Goal: Information Seeking & Learning: Find specific fact

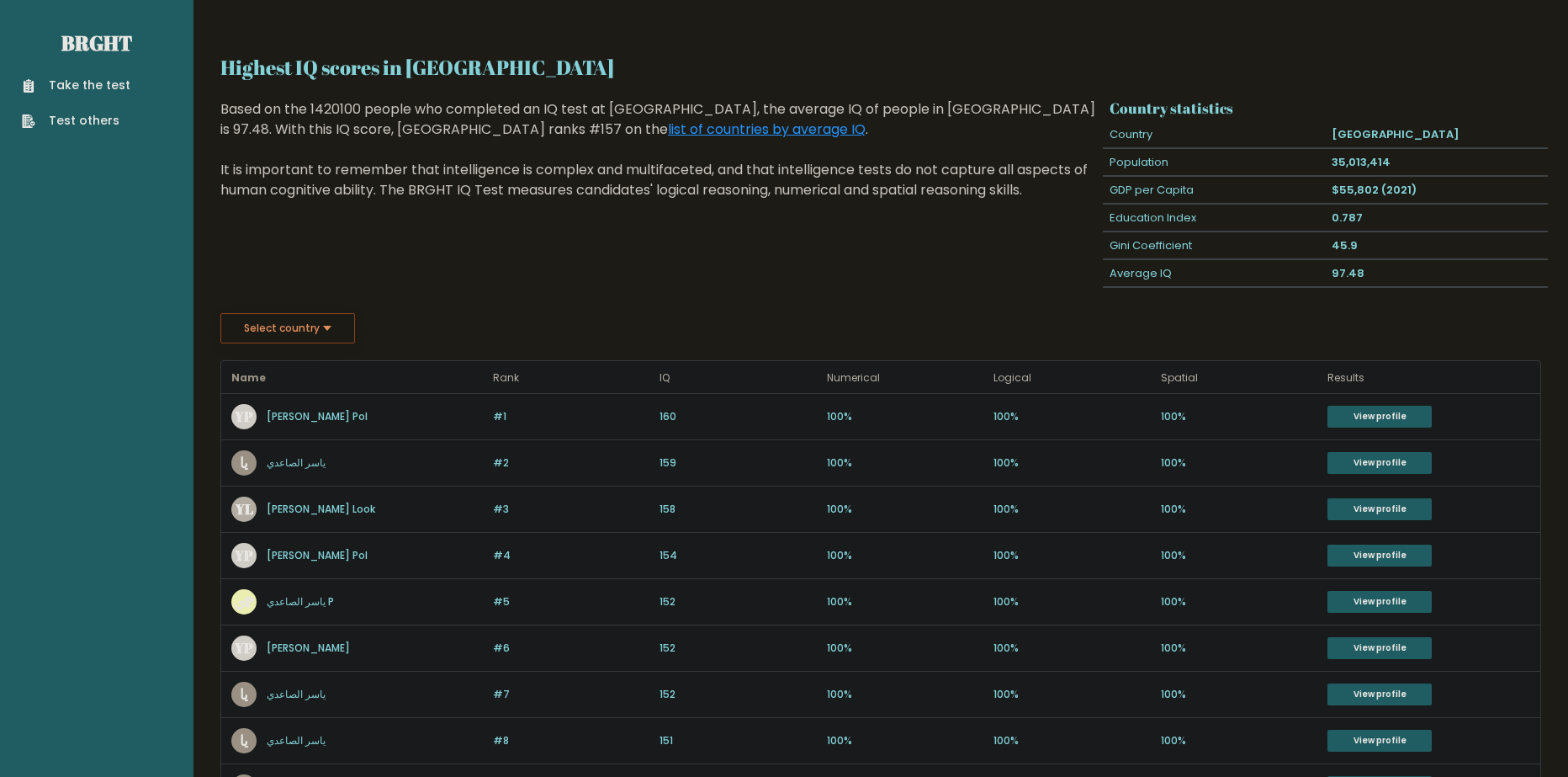
drag, startPoint x: 543, startPoint y: 303, endPoint x: 535, endPoint y: 308, distance: 9.4
click at [357, 303] on div "Highest IQ scores in [GEOGRAPHIC_DATA] Based on the 1420100 people who complete…" at bounding box center [659, 206] width 889 height 213
click at [319, 321] on button "Select country" at bounding box center [287, 327] width 134 height 30
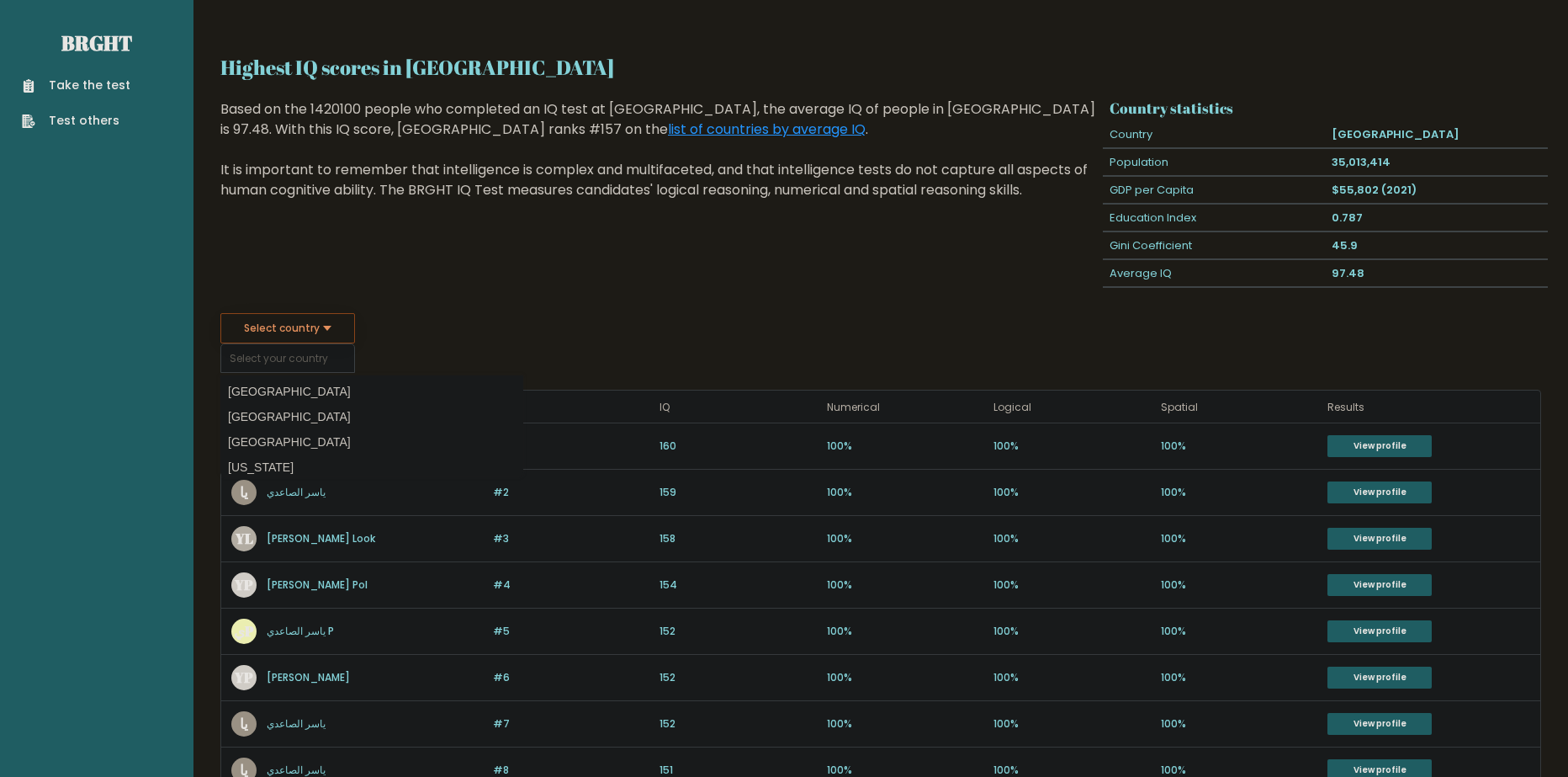
click at [319, 321] on button "Select country" at bounding box center [287, 327] width 134 height 30
click at [688, 344] on div "Select country Country [GEOGRAPHIC_DATA] [GEOGRAPHIC_DATA] [GEOGRAPHIC_DATA] [U…" at bounding box center [880, 343] width 1321 height 60
click at [337, 382] on option "[GEOGRAPHIC_DATA]" at bounding box center [372, 391] width 295 height 24
click at [292, 354] on input "[GEOGRAPHIC_DATA]" at bounding box center [287, 358] width 134 height 29
click at [560, 366] on div "Select country [GEOGRAPHIC_DATA] Country [GEOGRAPHIC_DATA] [GEOGRAPHIC_DATA] [G…" at bounding box center [880, 343] width 1321 height 60
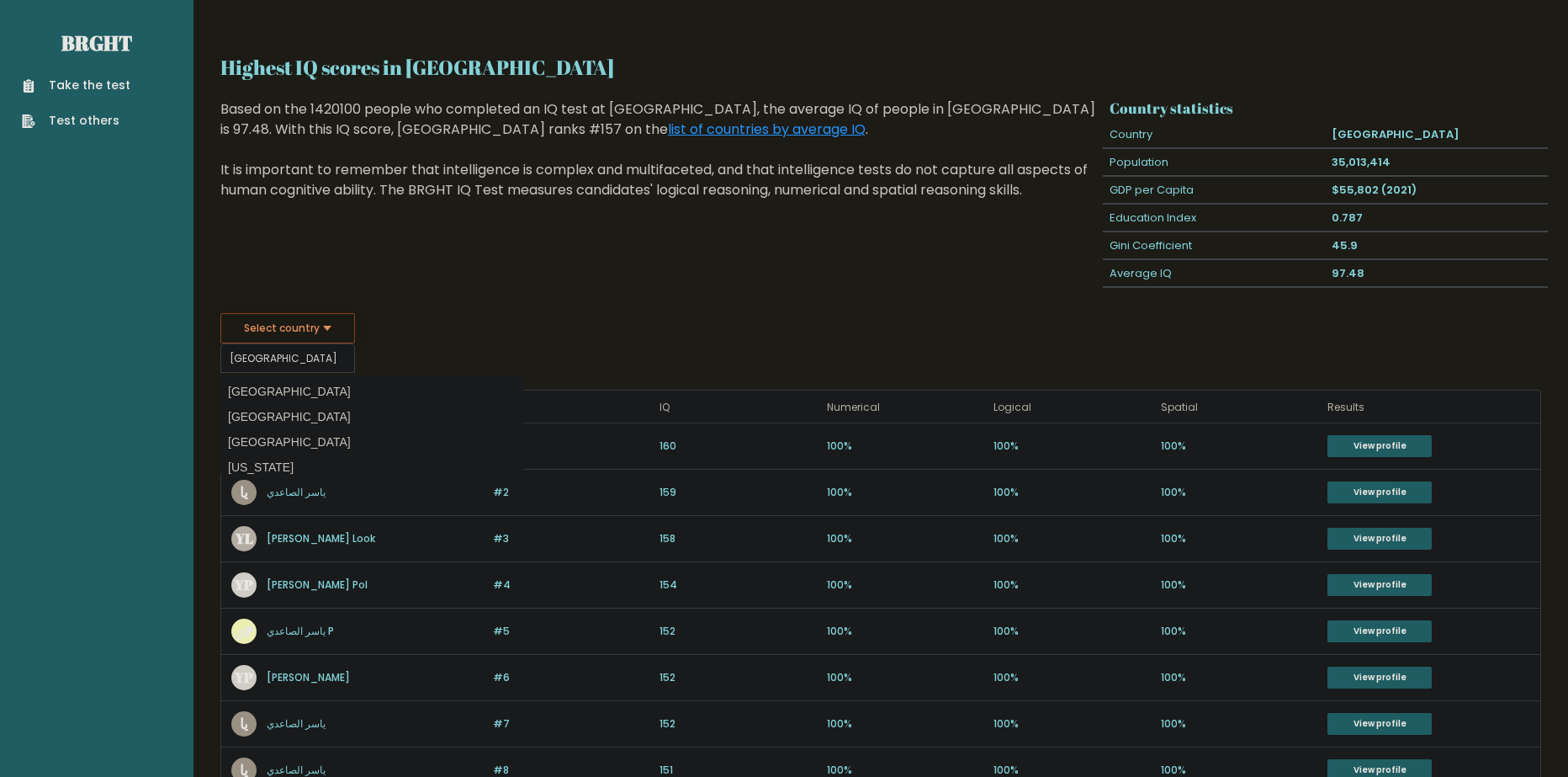
drag, startPoint x: 450, startPoint y: 318, endPoint x: 377, endPoint y: 326, distance: 73.4
click at [443, 318] on fieldset "Select country [GEOGRAPHIC_DATA] Country [GEOGRAPHIC_DATA] [GEOGRAPHIC_DATA] [G…" at bounding box center [372, 343] width 303 height 60
click at [328, 325] on button "Select country" at bounding box center [287, 327] width 134 height 30
click at [247, 412] on option "[GEOGRAPHIC_DATA]" at bounding box center [372, 416] width 295 height 24
click at [307, 361] on input "[GEOGRAPHIC_DATA]" at bounding box center [287, 358] width 134 height 29
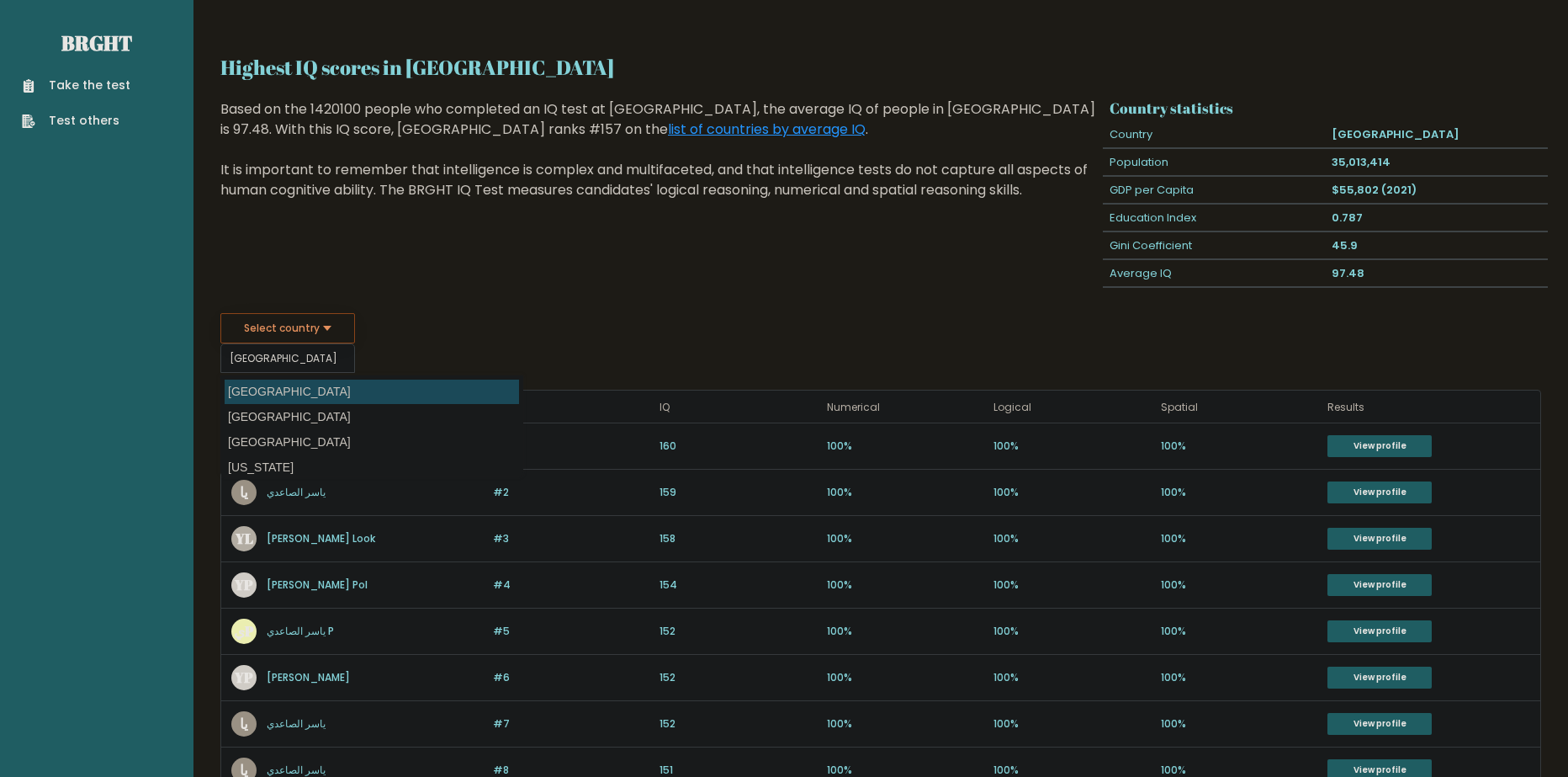
click at [290, 400] on option "[GEOGRAPHIC_DATA]" at bounding box center [372, 391] width 295 height 24
type input "[GEOGRAPHIC_DATA]"
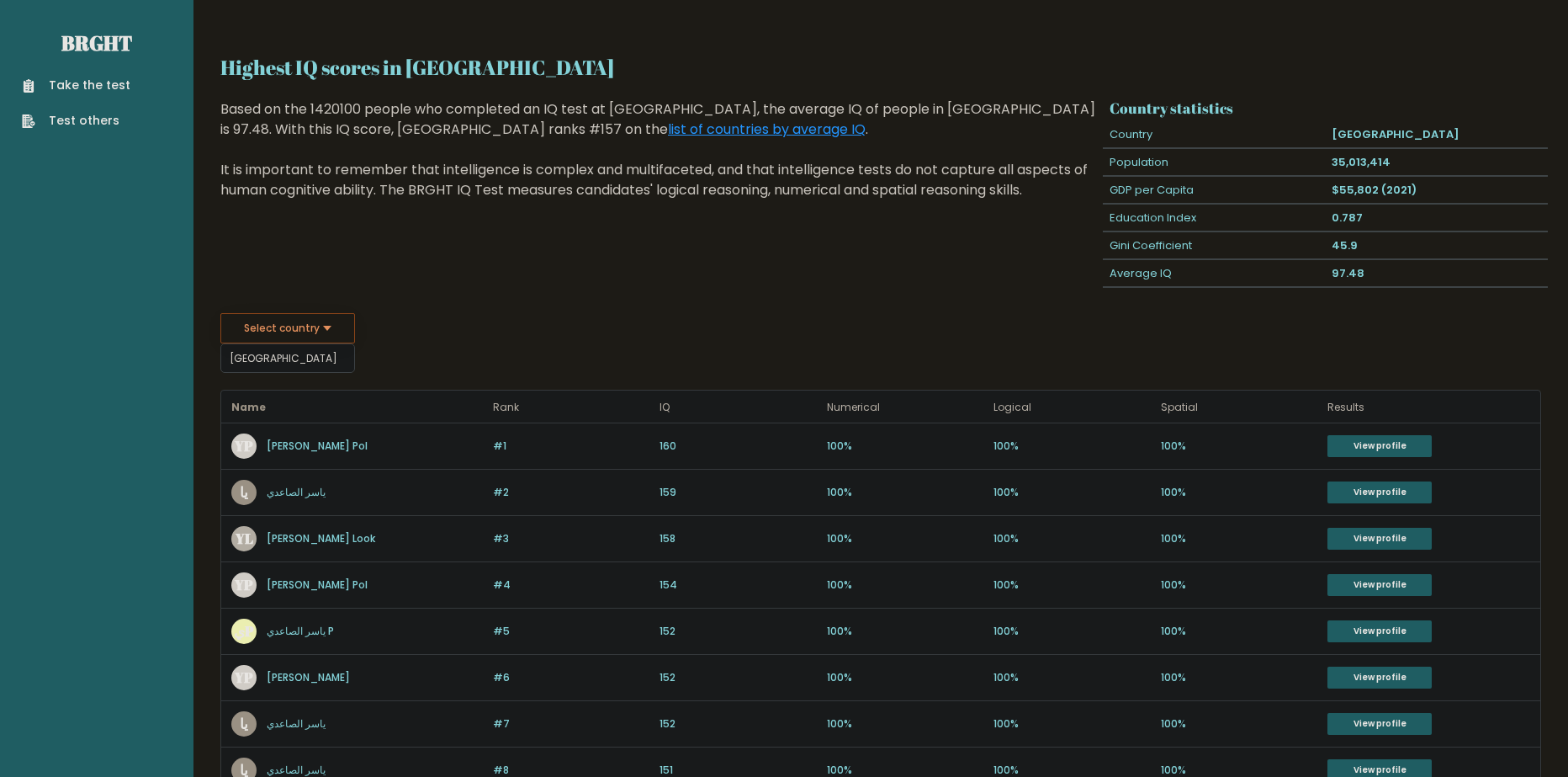
drag, startPoint x: 486, startPoint y: 324, endPoint x: 490, endPoint y: 308, distance: 16.5
